Goal: Navigation & Orientation: Find specific page/section

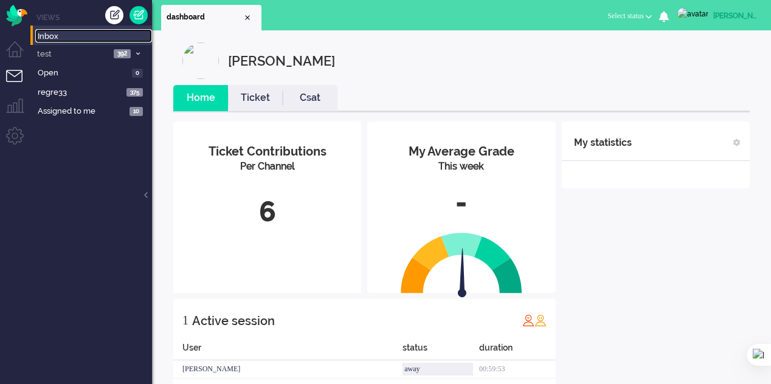
click at [47, 36] on span "Inbox" at bounding box center [95, 37] width 114 height 12
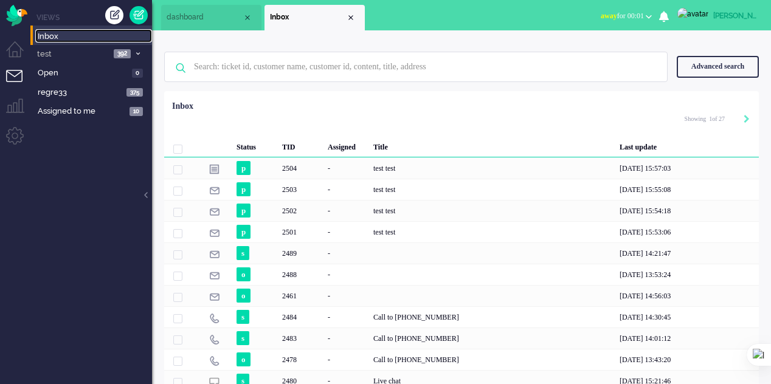
click at [187, 17] on span "dashboard" at bounding box center [205, 17] width 76 height 10
